Goal: Information Seeking & Learning: Learn about a topic

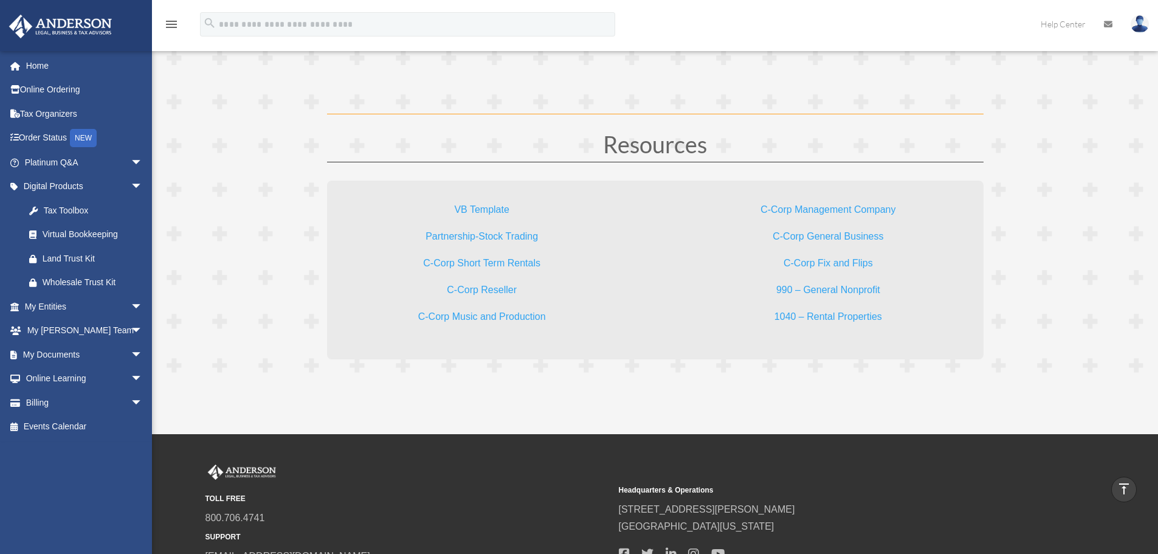
scroll to position [3647, 0]
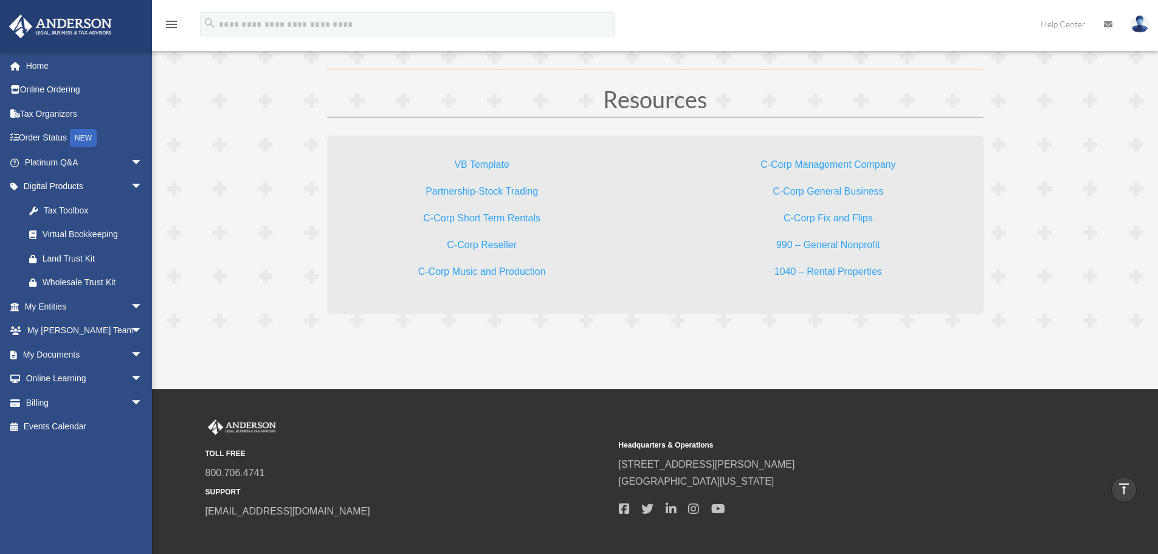
click at [490, 190] on link "Partnership-Stock Trading" at bounding box center [482, 194] width 112 height 16
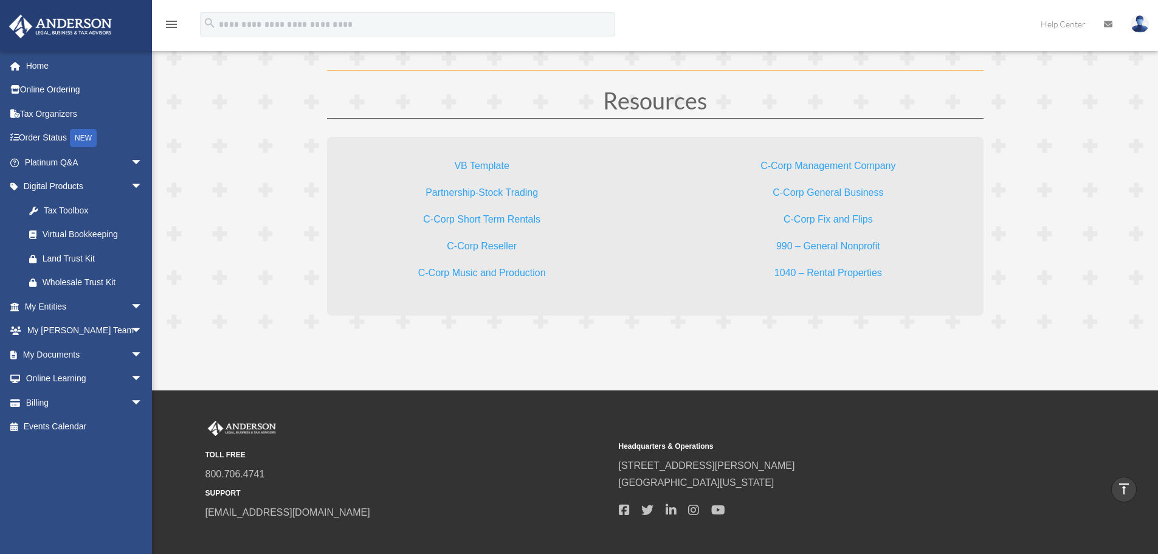
scroll to position [3526, 0]
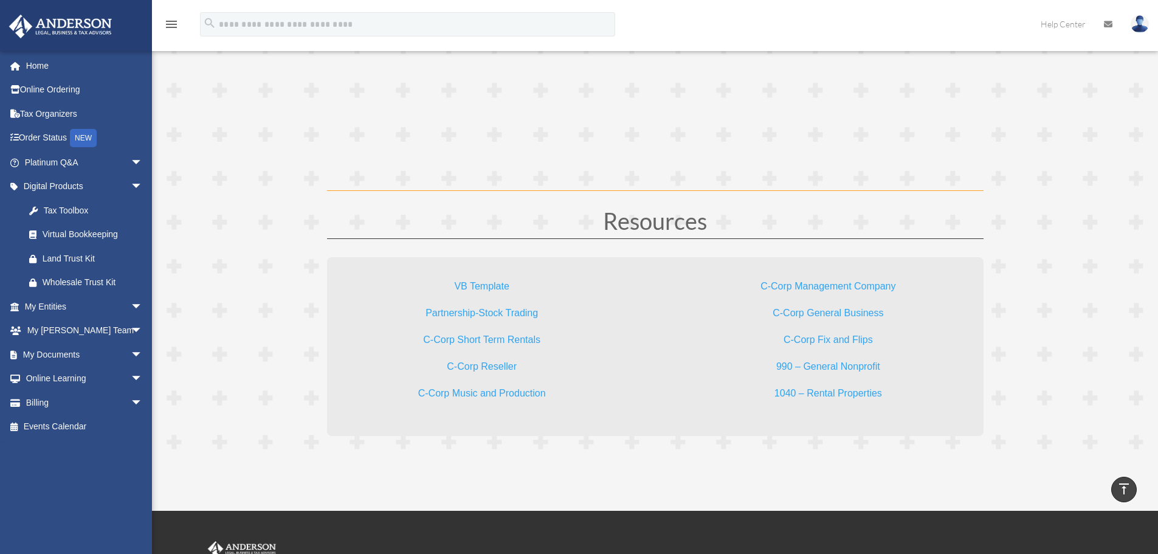
click at [874, 284] on link "C-Corp Management Company" at bounding box center [827, 289] width 135 height 16
click at [81, 86] on link "Online Ordering" at bounding box center [85, 90] width 153 height 24
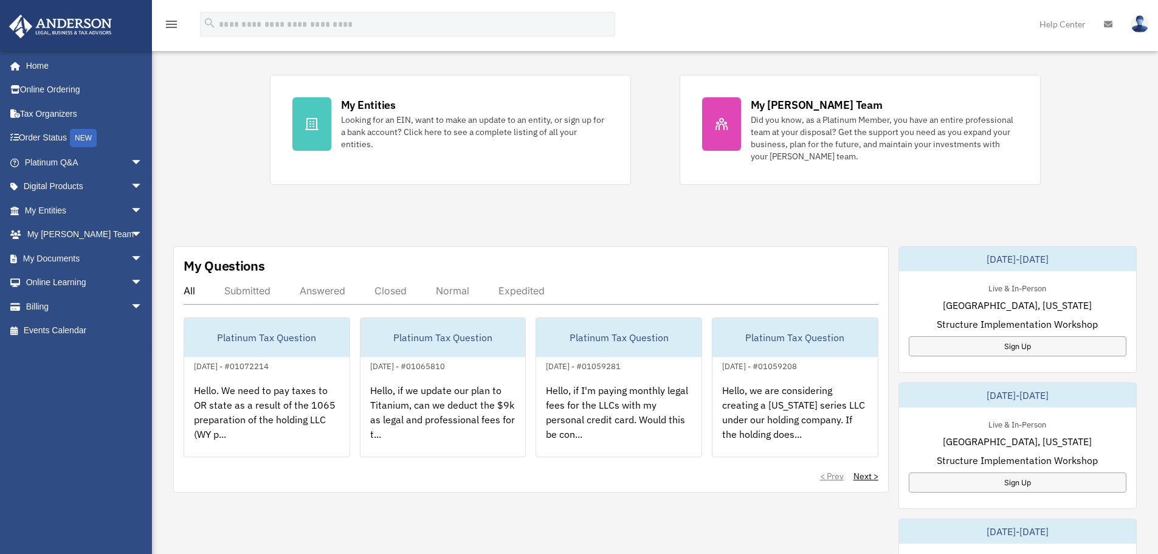
scroll to position [243, 0]
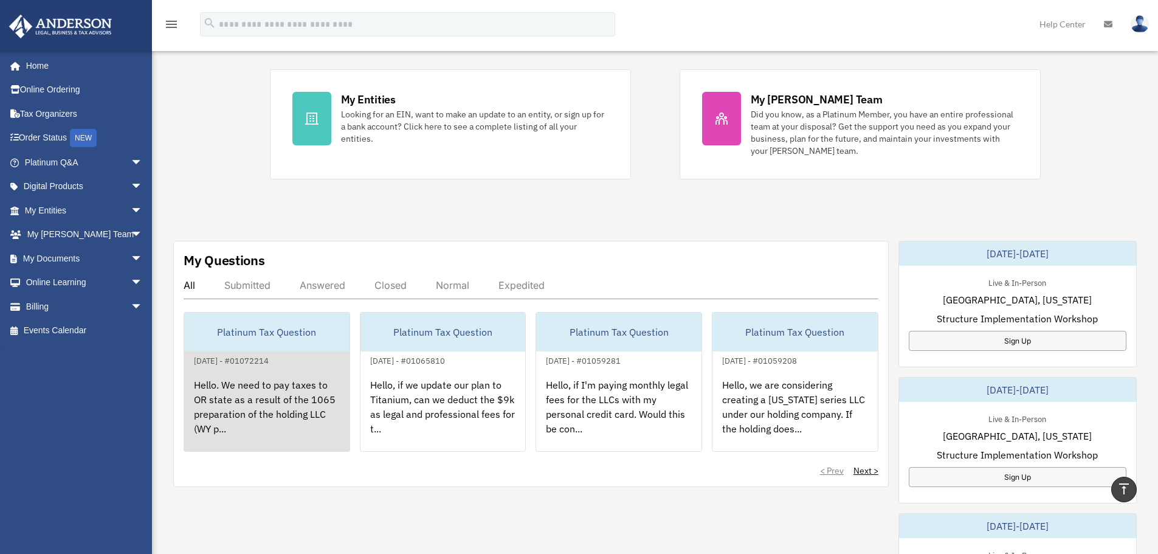
click at [253, 404] on div "Hello. We need to pay taxes to OR state as a result of the 1065 preparation of …" at bounding box center [266, 415] width 165 height 95
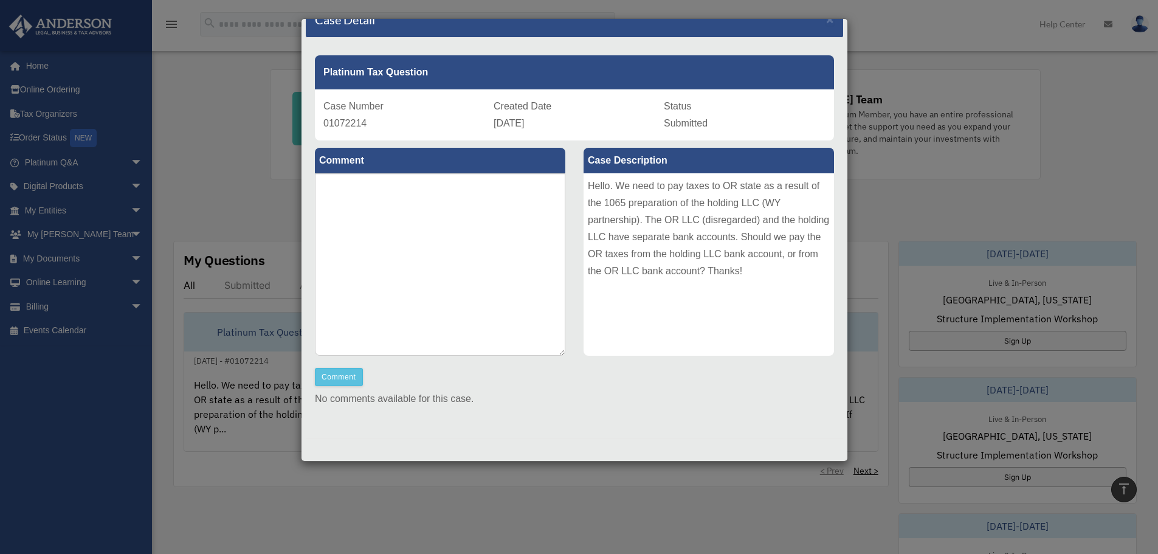
scroll to position [0, 0]
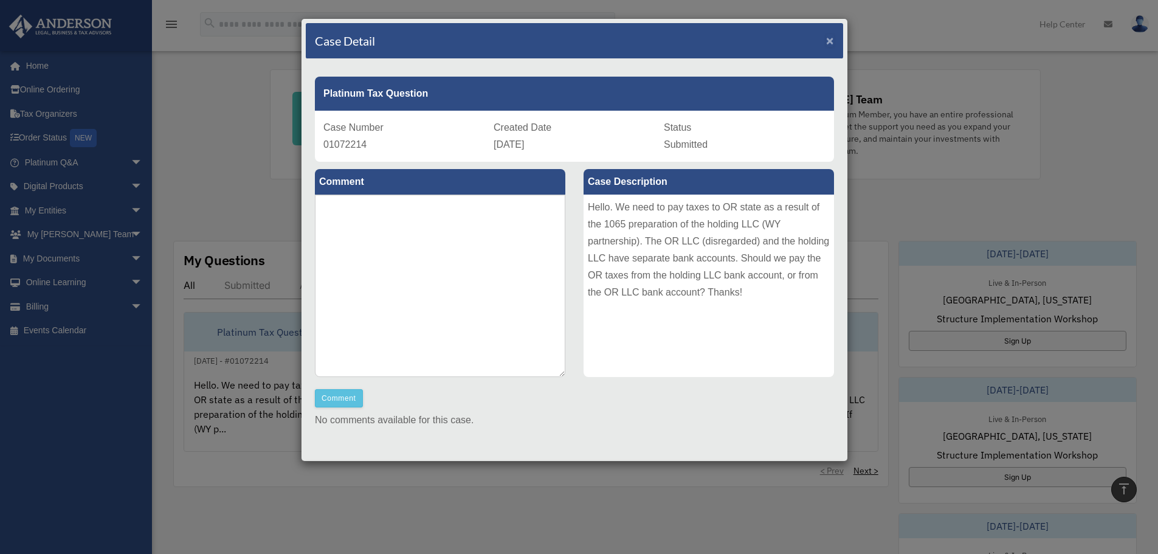
click at [826, 44] on span "×" at bounding box center [830, 40] width 8 height 14
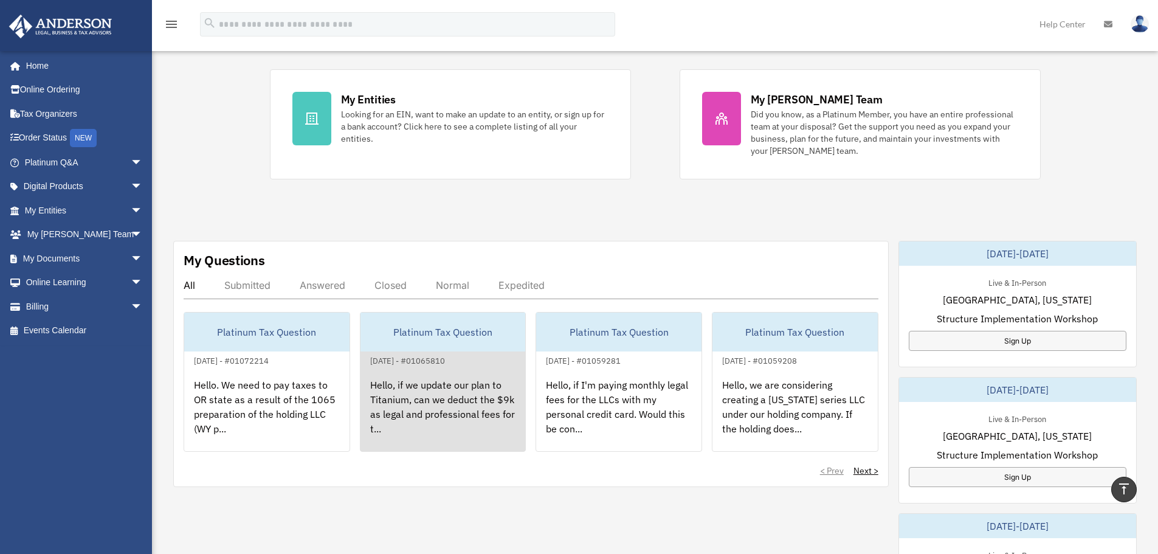
click at [464, 413] on div "Hello, if we update our plan to Titanium, can we deduct the $9k as legal and pr…" at bounding box center [442, 415] width 165 height 95
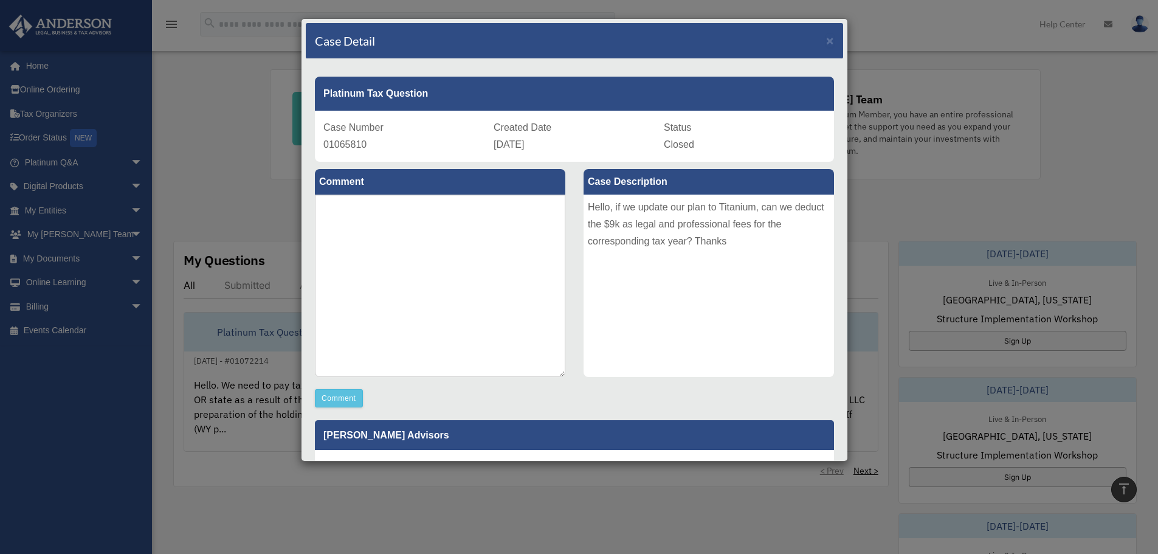
click at [816, 41] on div "Case Detail ×" at bounding box center [574, 41] width 537 height 36
click at [826, 41] on span "×" at bounding box center [830, 40] width 8 height 14
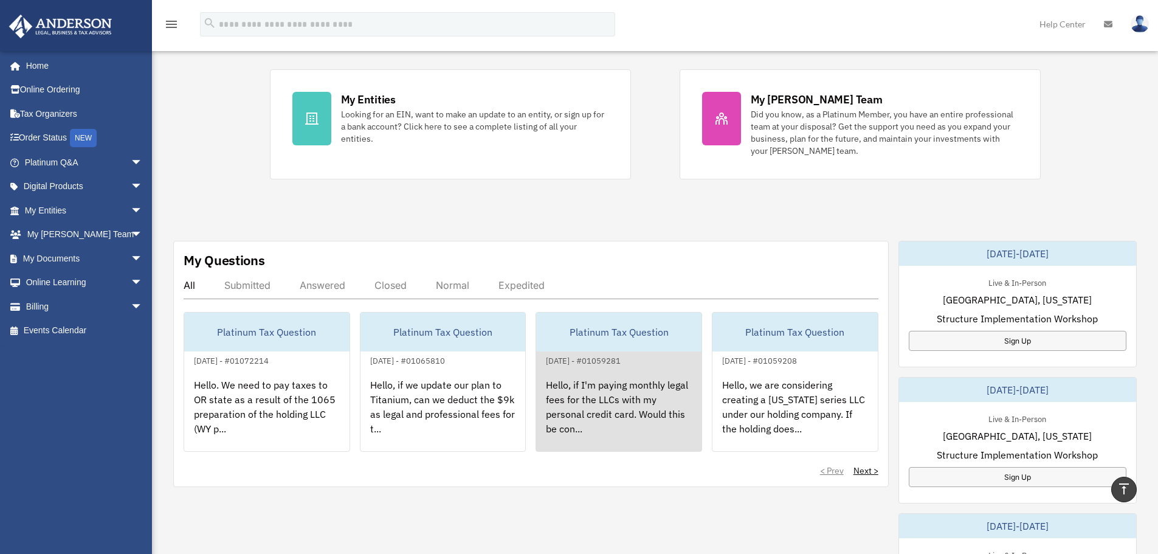
click at [653, 382] on div "Hello, if I'm paying monthly legal fees for the LLCs with my personal credit ca…" at bounding box center [618, 415] width 165 height 95
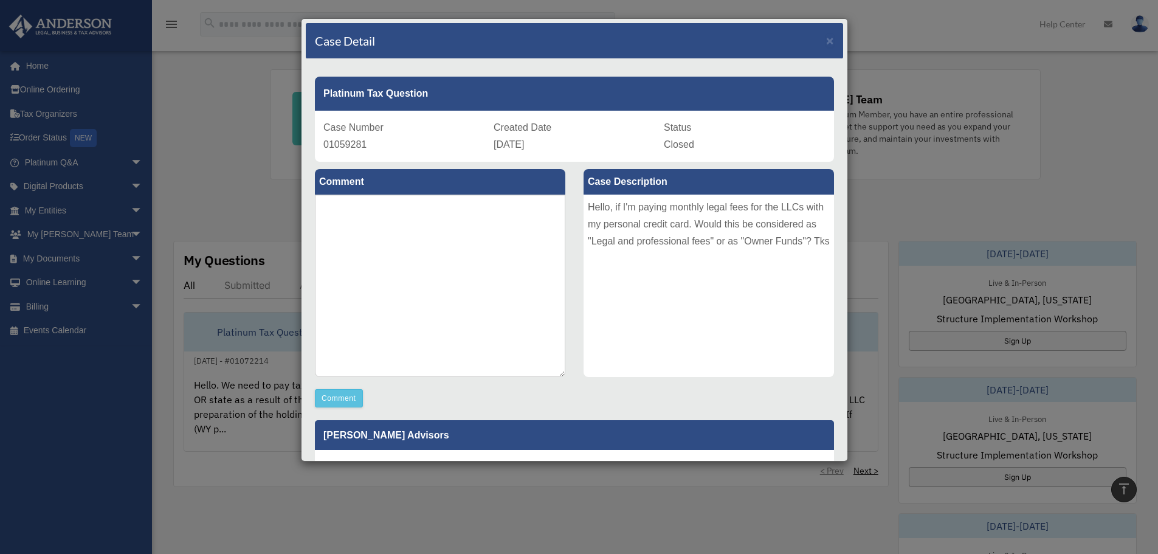
click at [812, 41] on div "Case Detail ×" at bounding box center [574, 41] width 537 height 36
click at [815, 41] on div "Case Detail ×" at bounding box center [574, 41] width 537 height 36
click at [826, 44] on span "×" at bounding box center [830, 40] width 8 height 14
